Goal: Information Seeking & Learning: Learn about a topic

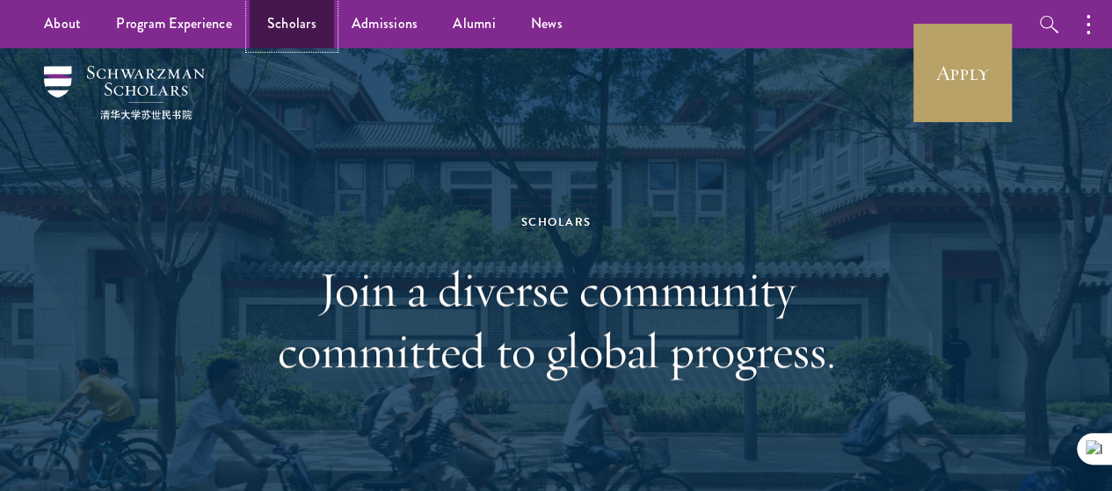
click at [279, 35] on link "Scholars" at bounding box center [292, 24] width 84 height 48
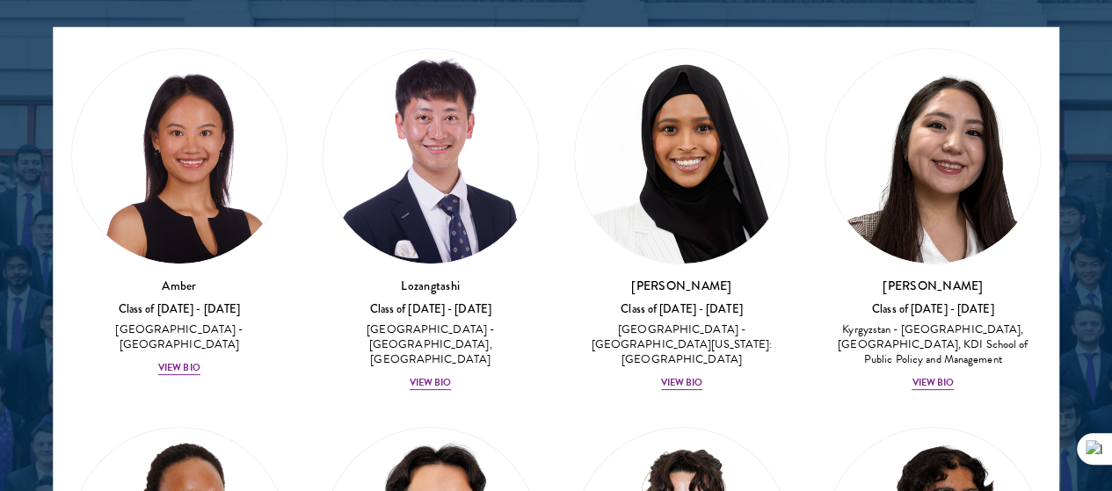
scroll to position [68, 0]
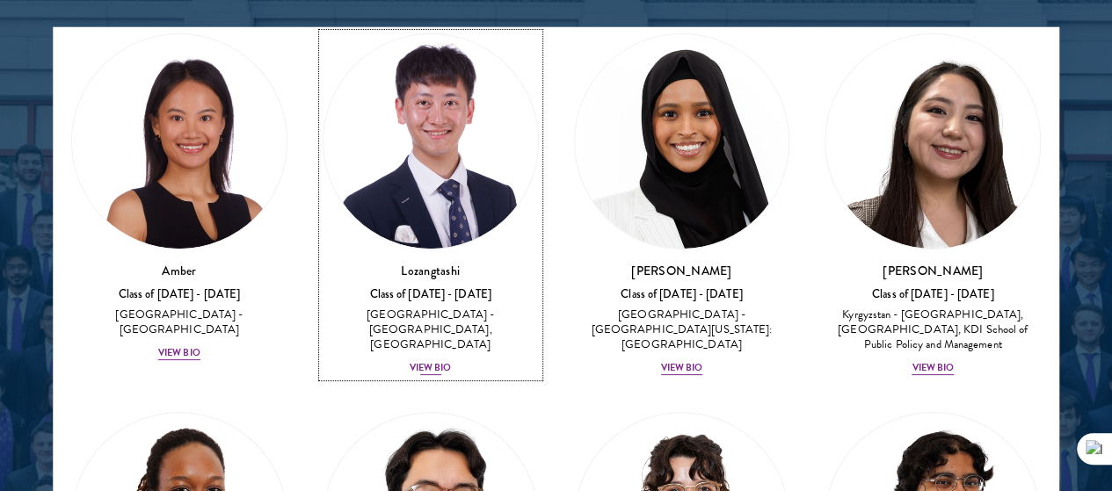
click at [390, 262] on div "Lozangtashi Class of 2025 - 2026 China - South-Central Minzu University, Beijin…" at bounding box center [430, 319] width 216 height 115
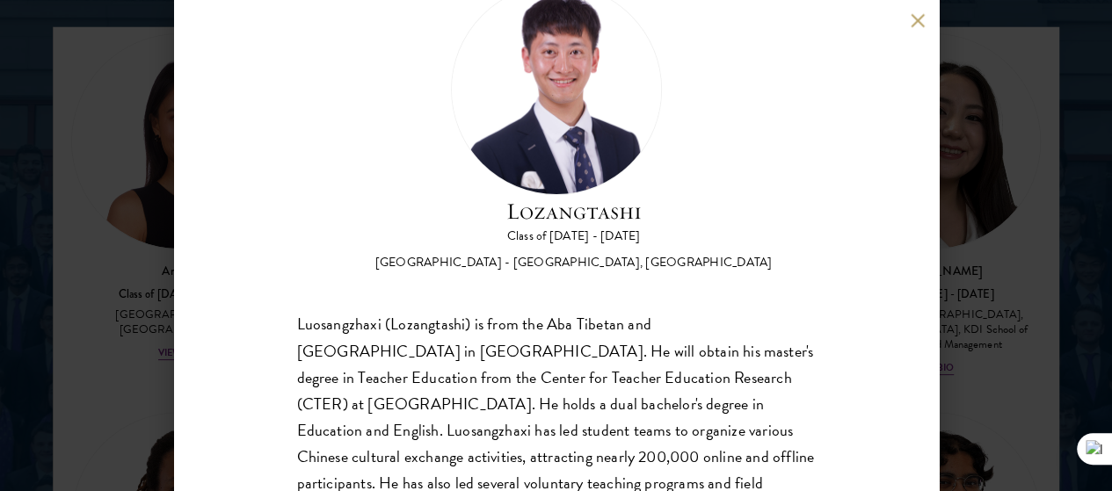
scroll to position [202, 0]
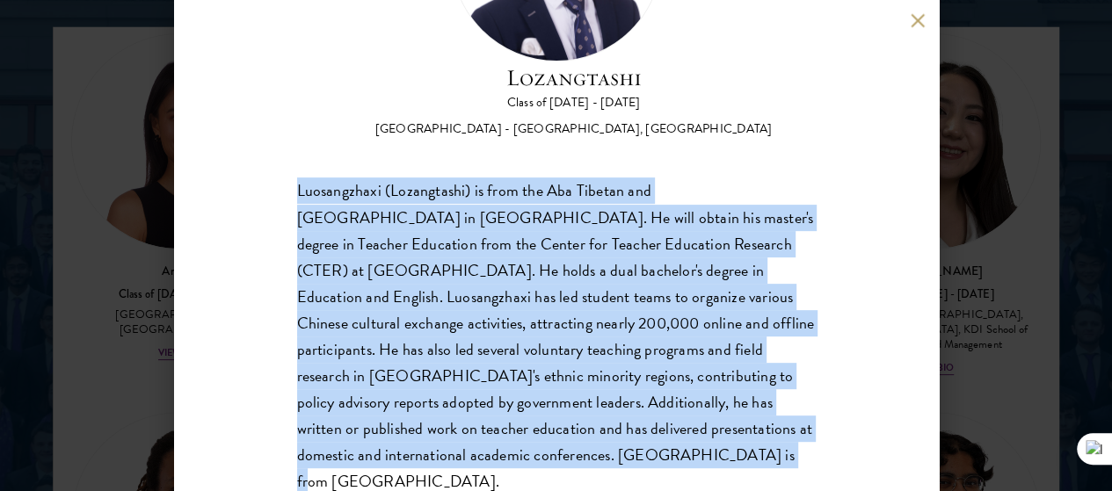
drag, startPoint x: 299, startPoint y: 116, endPoint x: 355, endPoint y: 437, distance: 325.6
click at [355, 437] on div "Luosangzhaxi (Lozangtashi) is from the Aba Tibetan and Qiang Autonomous Prefect…" at bounding box center [556, 336] width 518 height 317
copy div "Luosangzhaxi (Lozangtashi) is from the Aba Tibetan and Qiang Autonomous Prefect…"
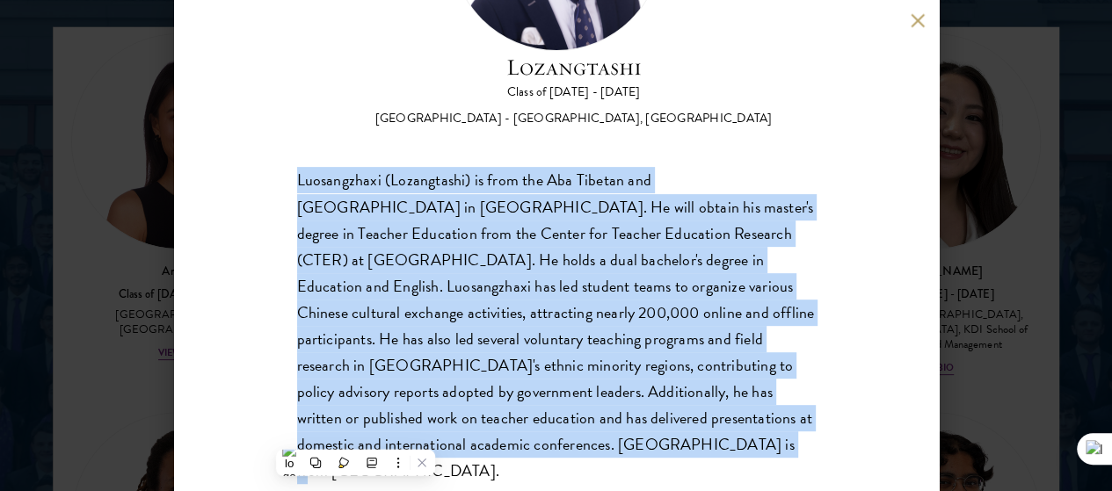
click at [887, 286] on div "Lozangtashi Class of 2025 - 2026 China - South-Central Minzu University, Beijin…" at bounding box center [556, 245] width 764 height 491
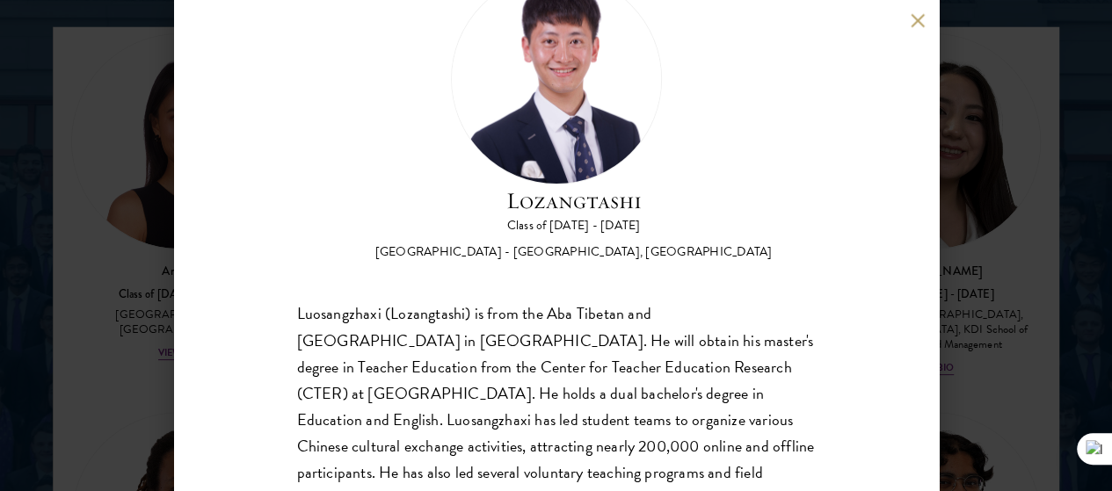
scroll to position [74, 0]
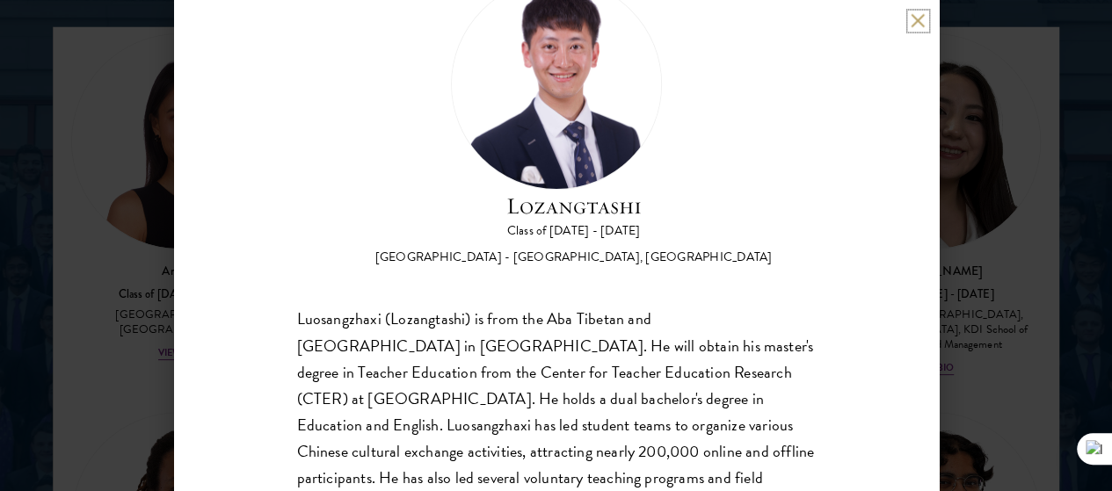
click at [920, 15] on button at bounding box center [917, 20] width 15 height 15
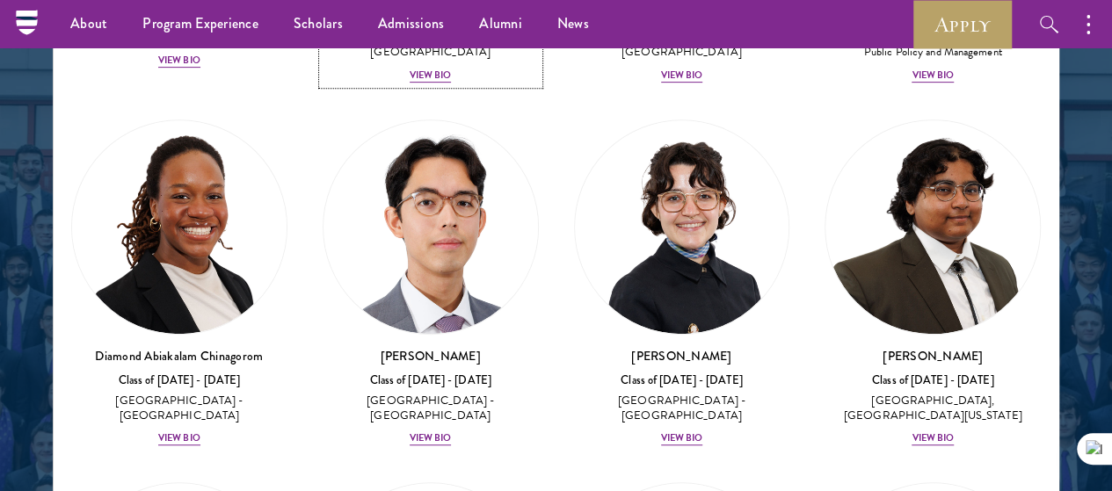
scroll to position [413, 0]
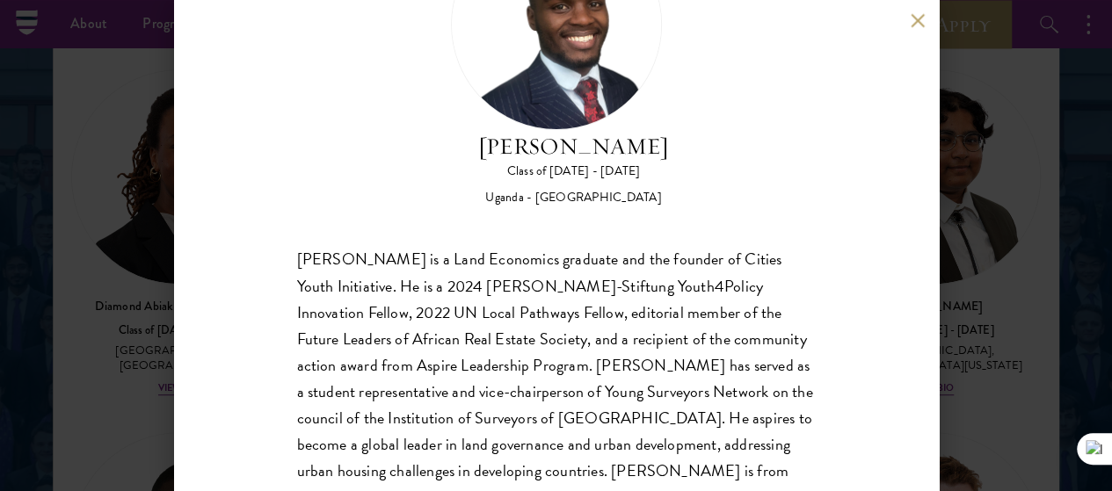
scroll to position [155, 0]
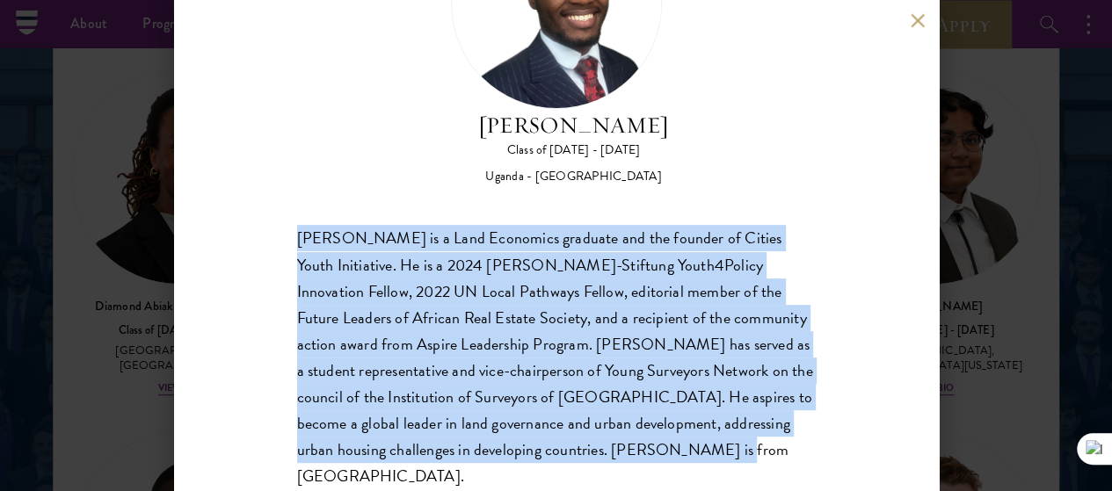
drag, startPoint x: 297, startPoint y: 162, endPoint x: 492, endPoint y: 431, distance: 332.9
click at [492, 431] on div "Emmanuel Akandwanaho is a Land Economics graduate and the founder of Cities You…" at bounding box center [556, 358] width 518 height 264
copy div "Emmanuel Akandwanaho is a Land Economics graduate and the founder of Cities You…"
click at [382, 298] on div "Emmanuel Akandwanaho is a Land Economics graduate and the founder of Cities You…" at bounding box center [556, 358] width 518 height 264
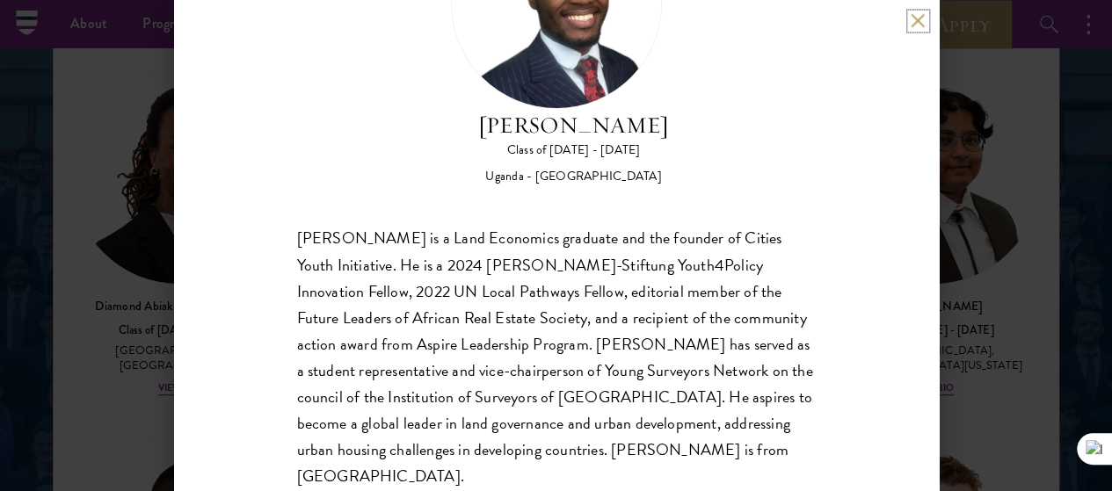
click at [924, 20] on button at bounding box center [917, 20] width 15 height 15
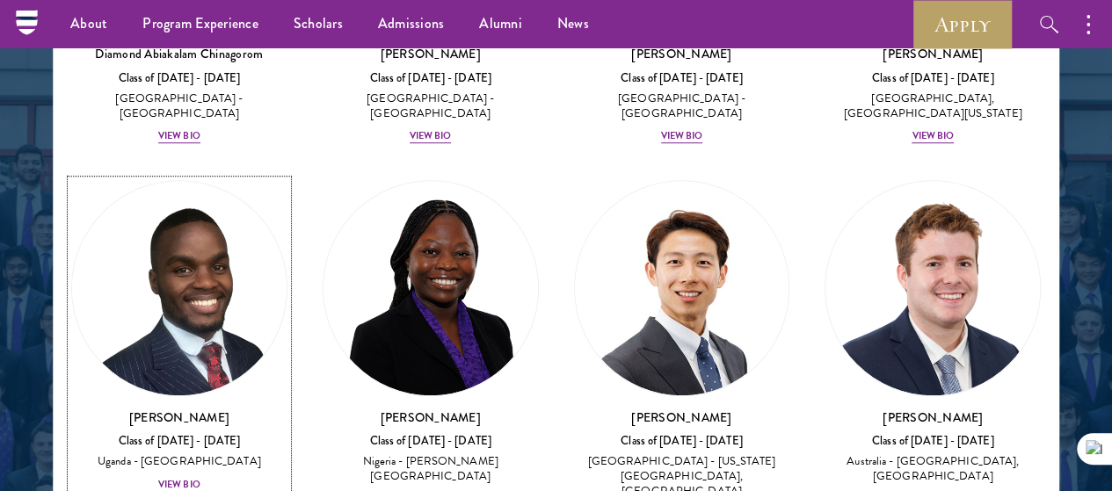
scroll to position [691, 0]
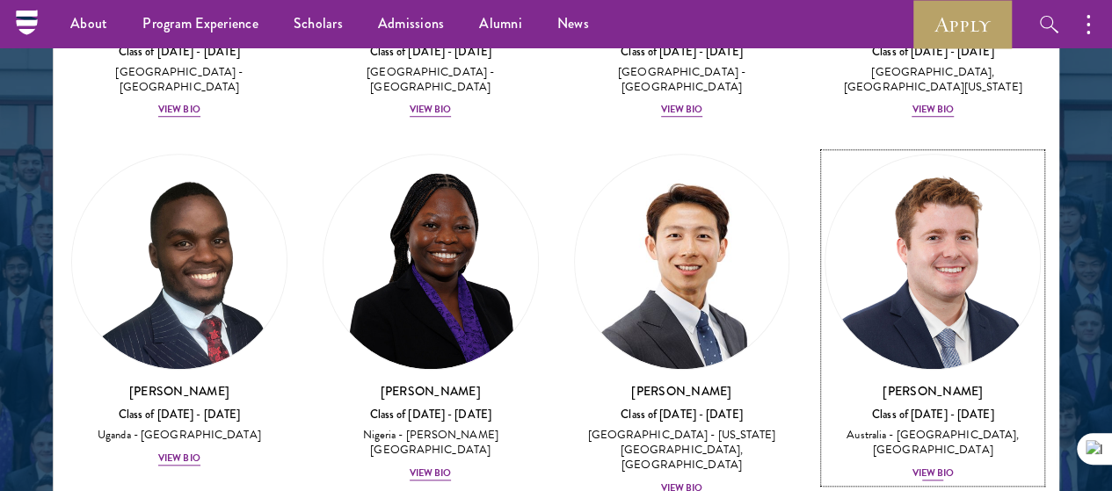
click at [911, 467] on div "View Bio" at bounding box center [932, 474] width 42 height 14
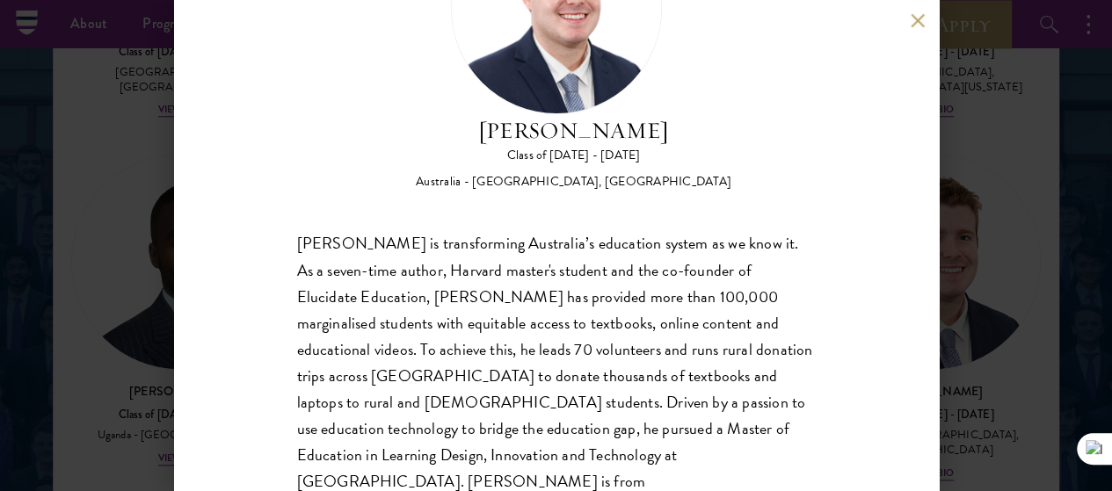
scroll to position [155, 0]
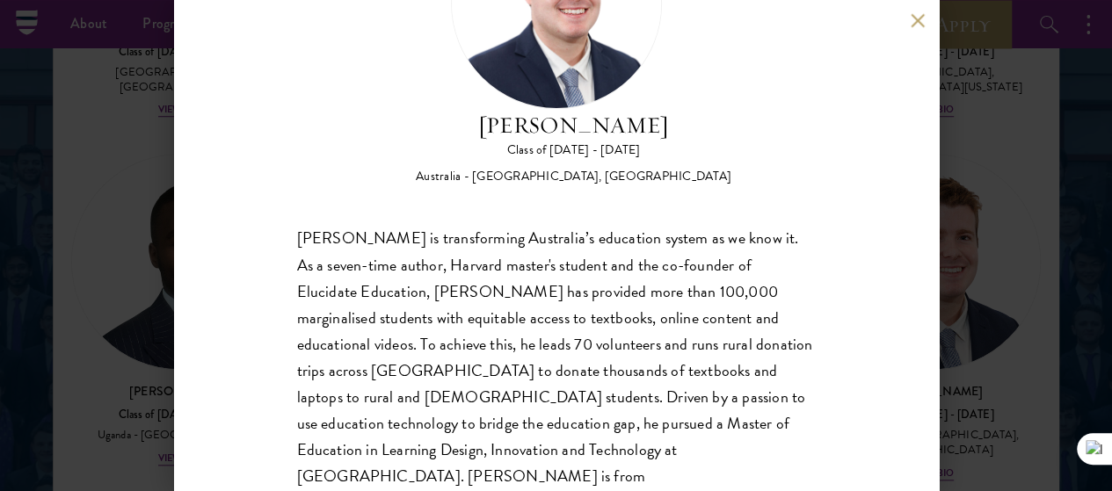
click at [923, 13] on button at bounding box center [917, 20] width 15 height 15
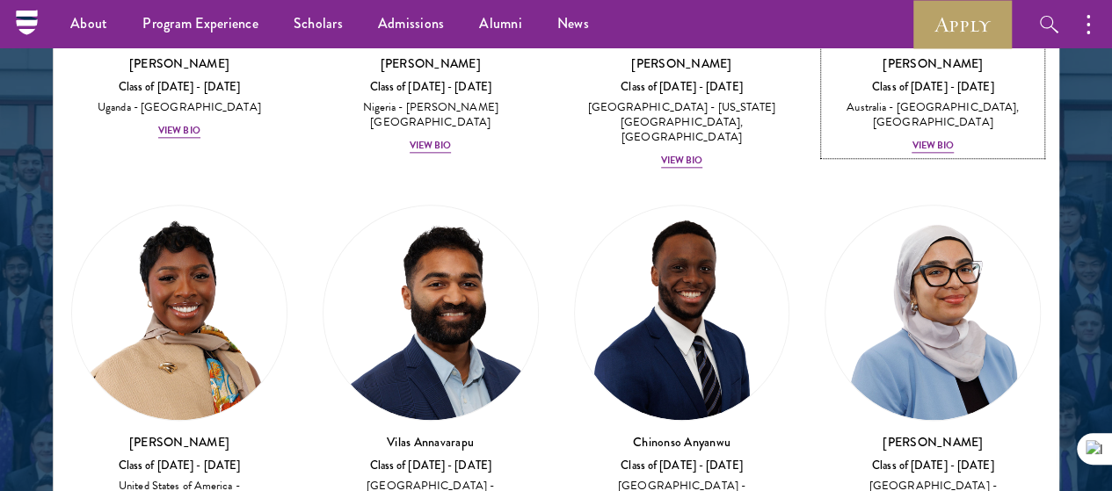
scroll to position [1024, 0]
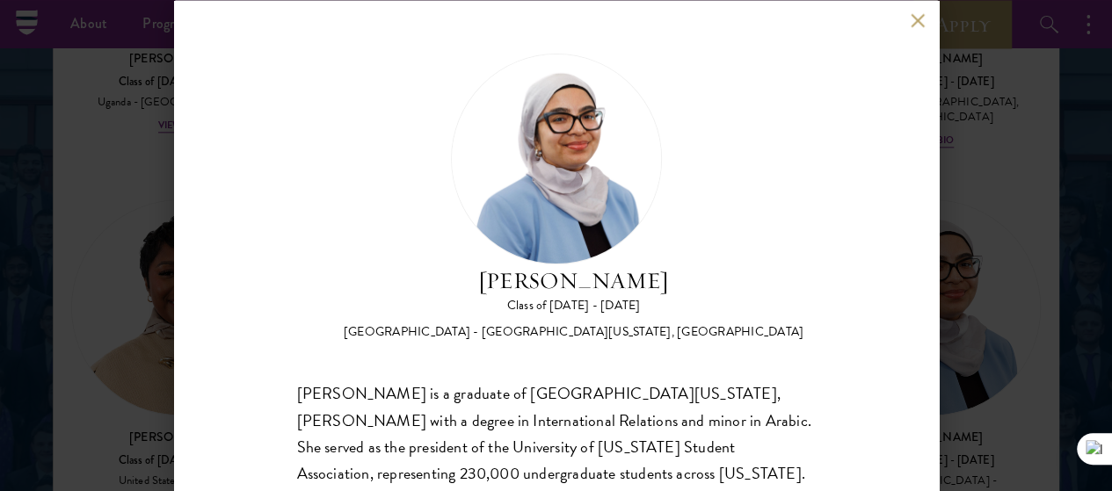
scroll to position [97, 0]
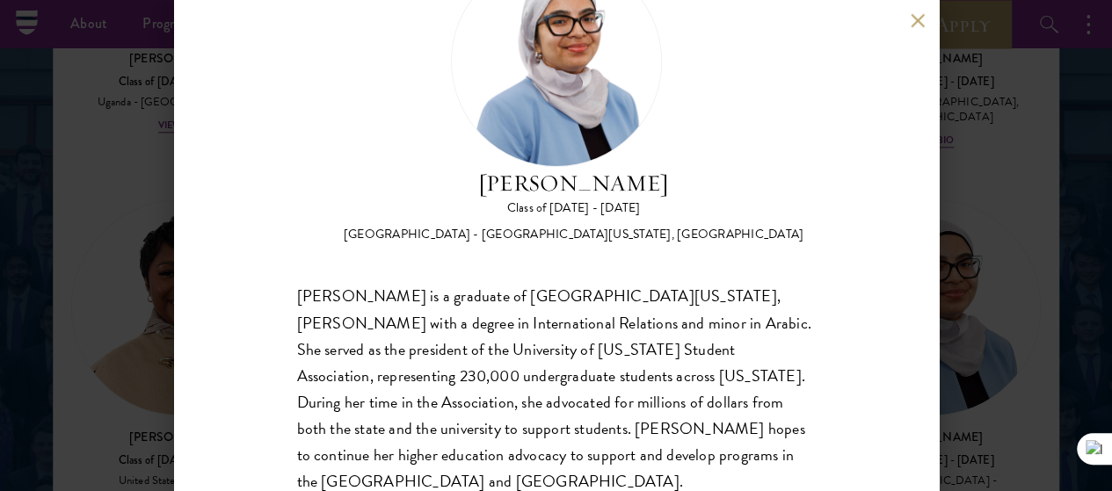
click at [917, 21] on button at bounding box center [917, 20] width 15 height 15
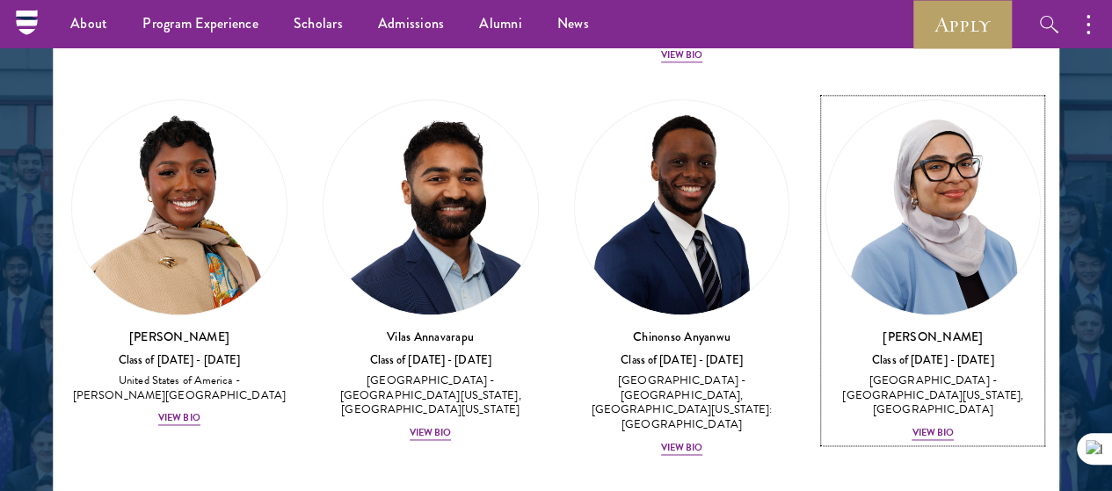
scroll to position [1144, 0]
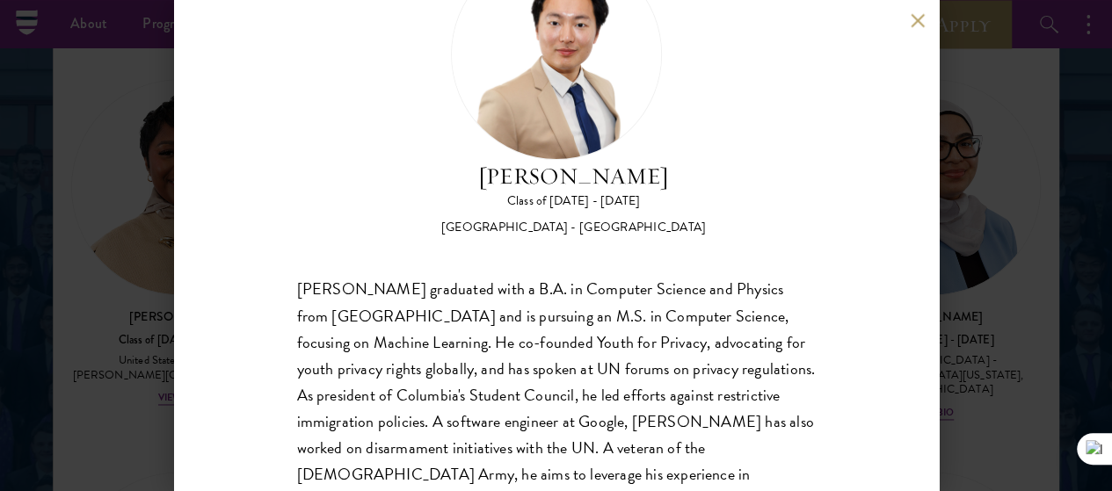
scroll to position [105, 0]
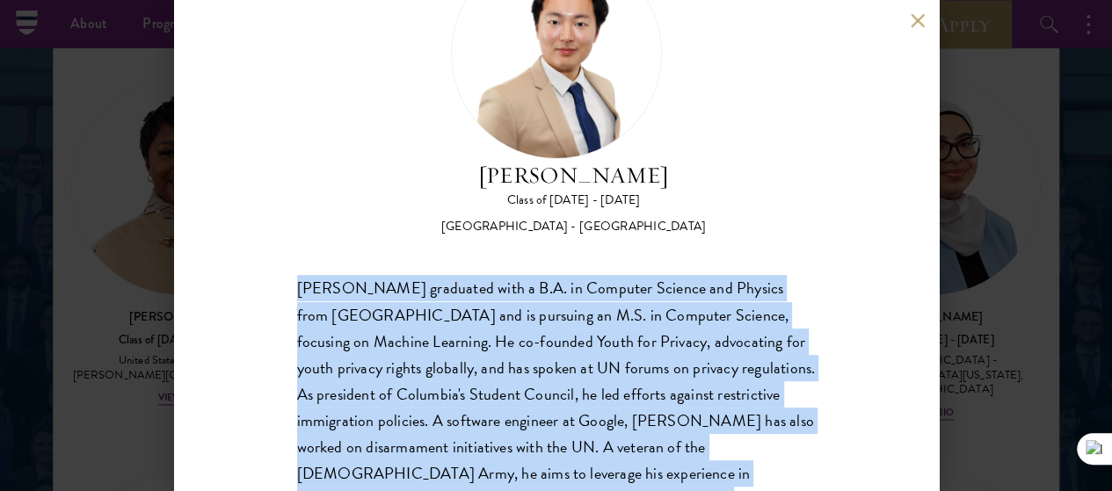
drag, startPoint x: 299, startPoint y: 212, endPoint x: 402, endPoint y: 462, distance: 270.7
click at [402, 462] on div "Beom Joon Baek graduated with a B.A. in Computer Science and Physics from Colum…" at bounding box center [556, 408] width 518 height 264
copy div "Beom Joon Baek graduated with a B.A. in Computer Science and Physics from Colum…"
click at [916, 22] on button at bounding box center [917, 20] width 15 height 15
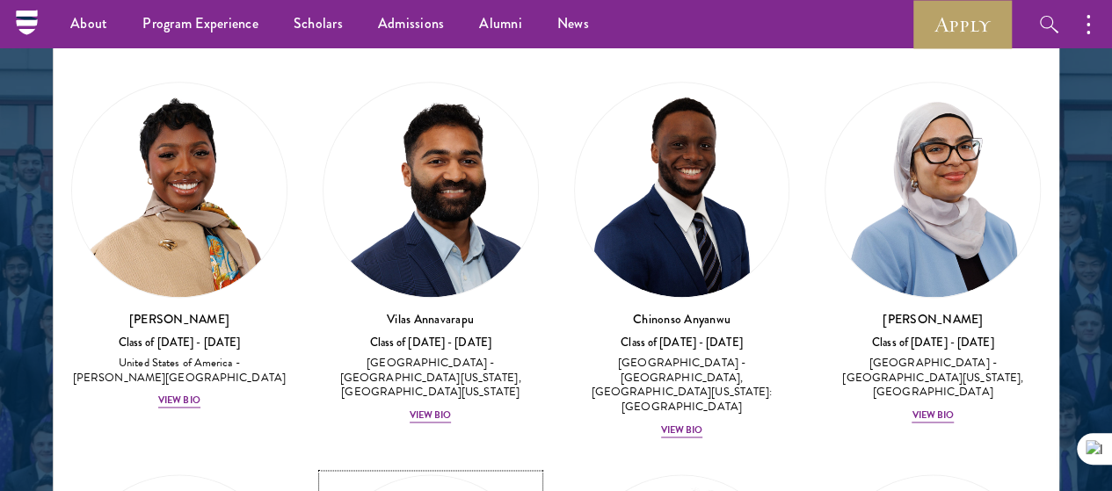
scroll to position [1088, 0]
